Goal: Find specific page/section: Find specific page/section

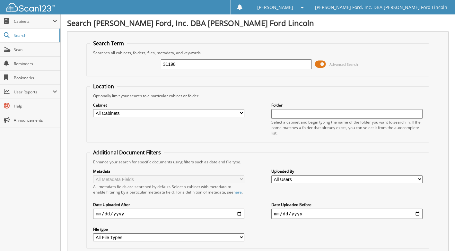
type input "31198"
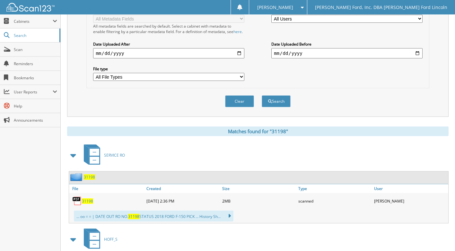
click at [88, 204] on span "31198" at bounding box center [87, 200] width 11 height 5
